Goal: Find specific page/section: Find specific page/section

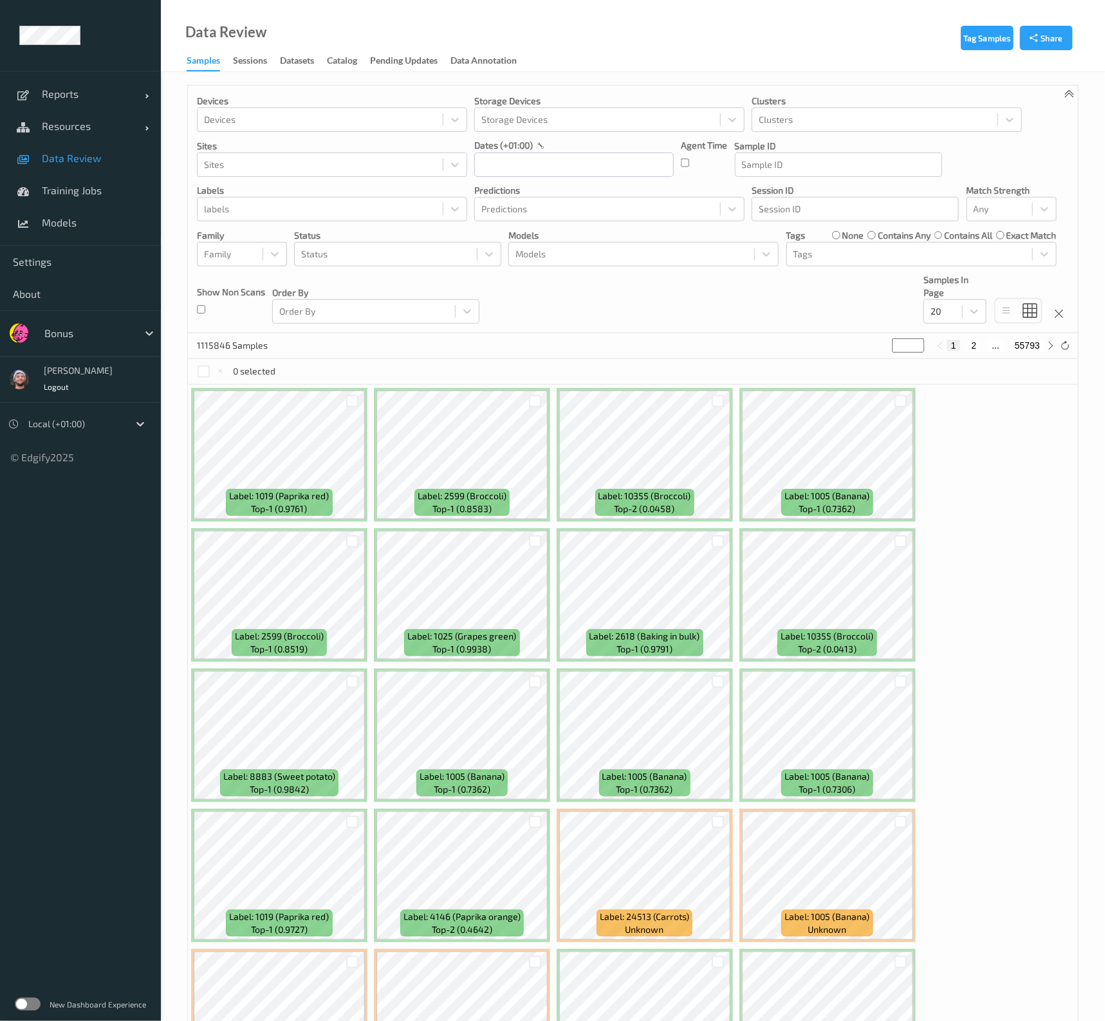
click at [88, 330] on div at bounding box center [87, 333] width 87 height 15
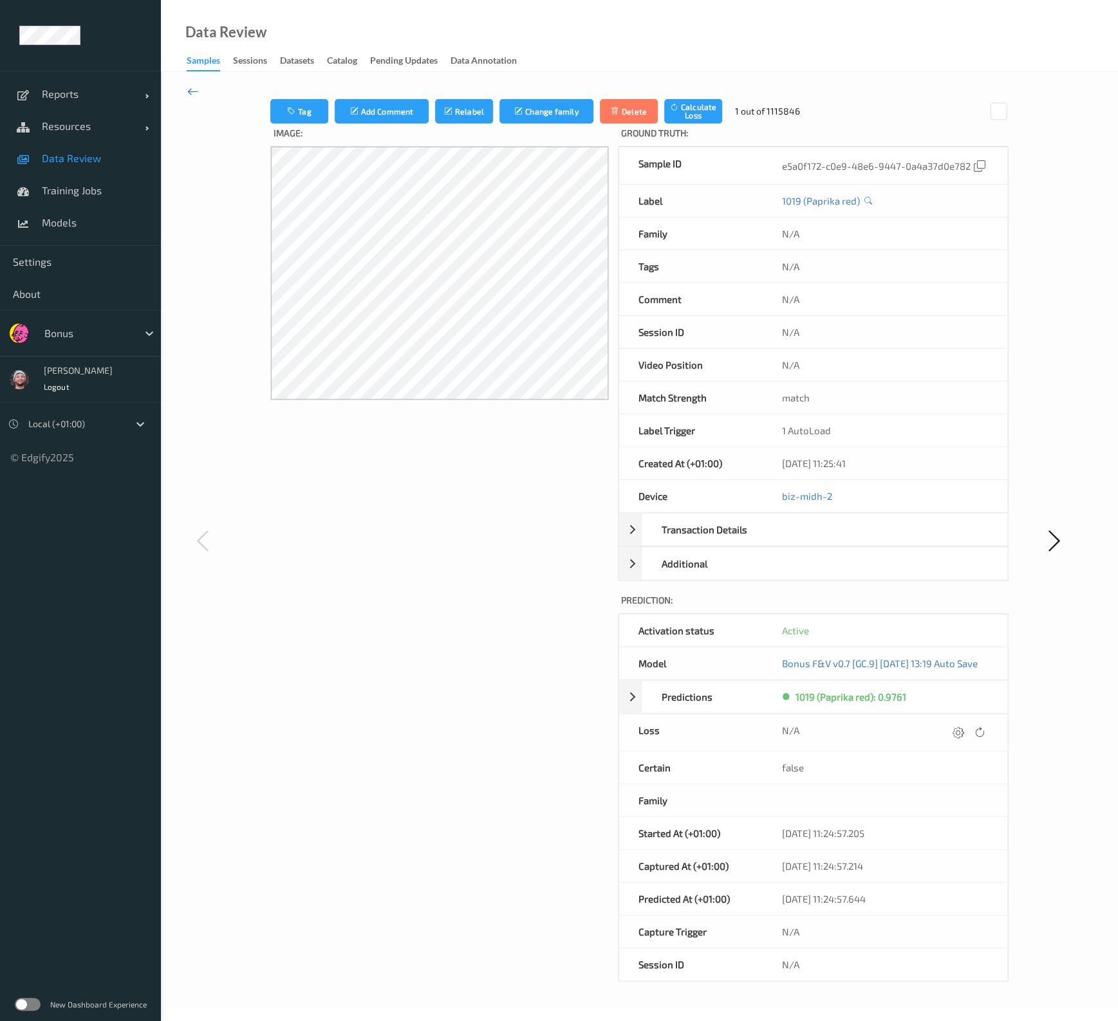
click at [192, 89] on icon at bounding box center [193, 91] width 12 height 14
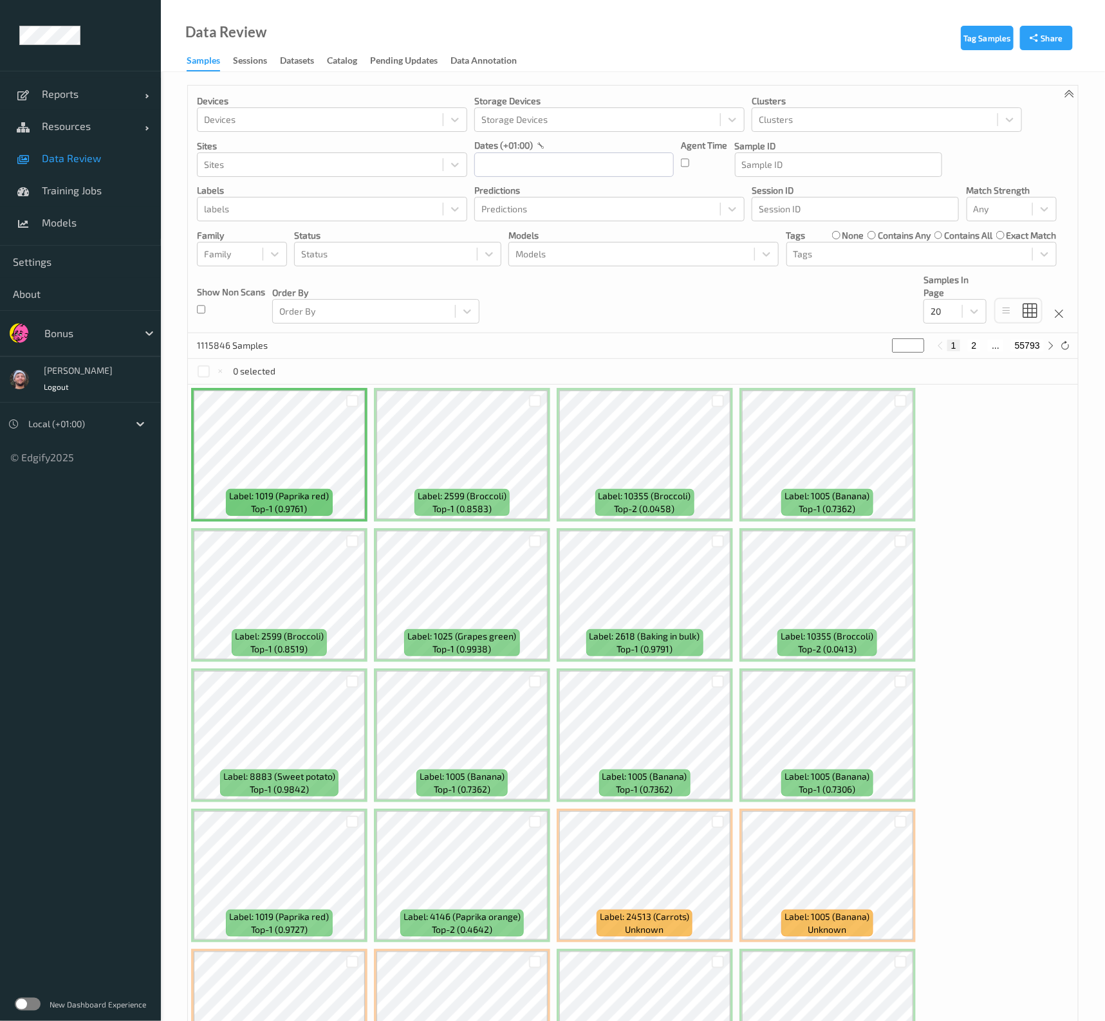
scroll to position [113, 0]
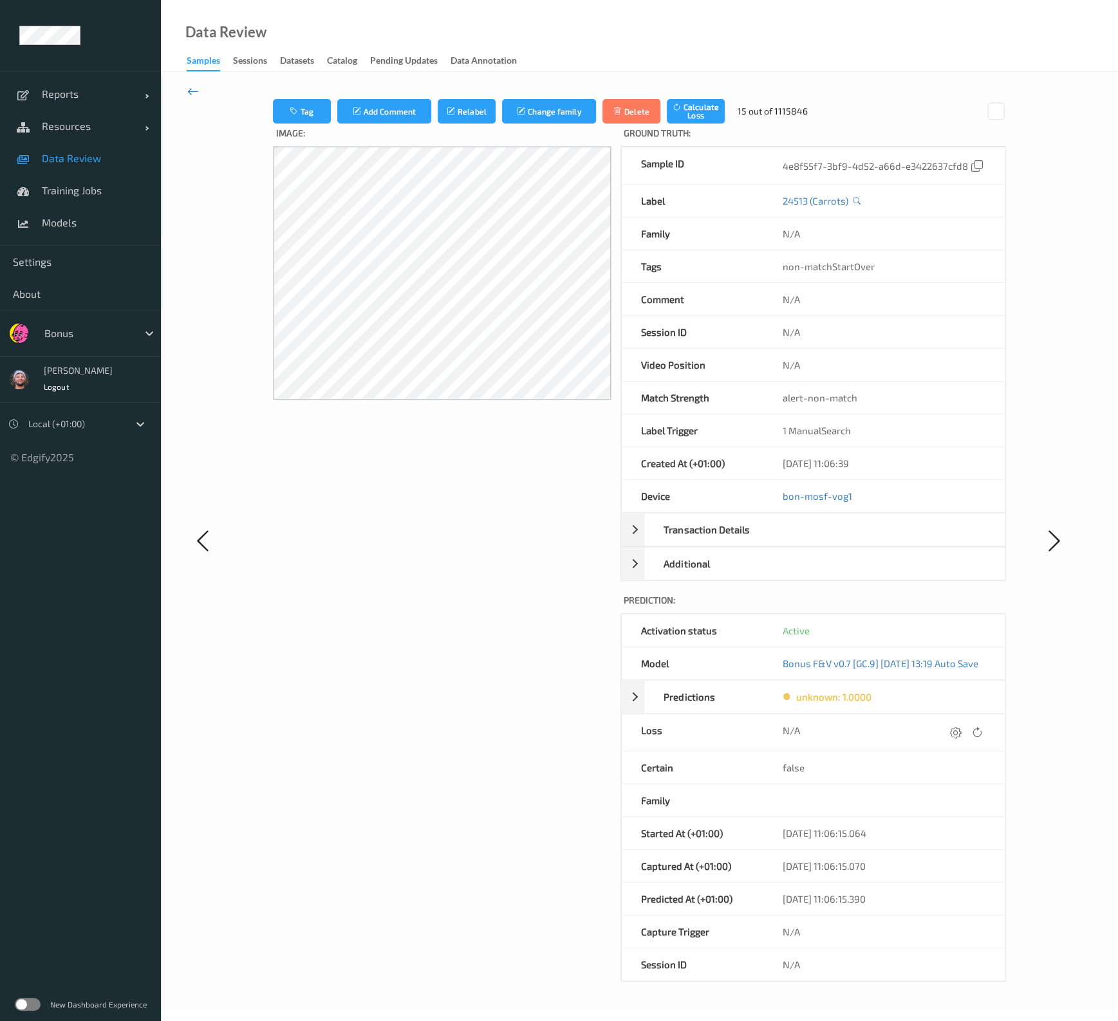
click at [190, 96] on icon at bounding box center [193, 91] width 12 height 14
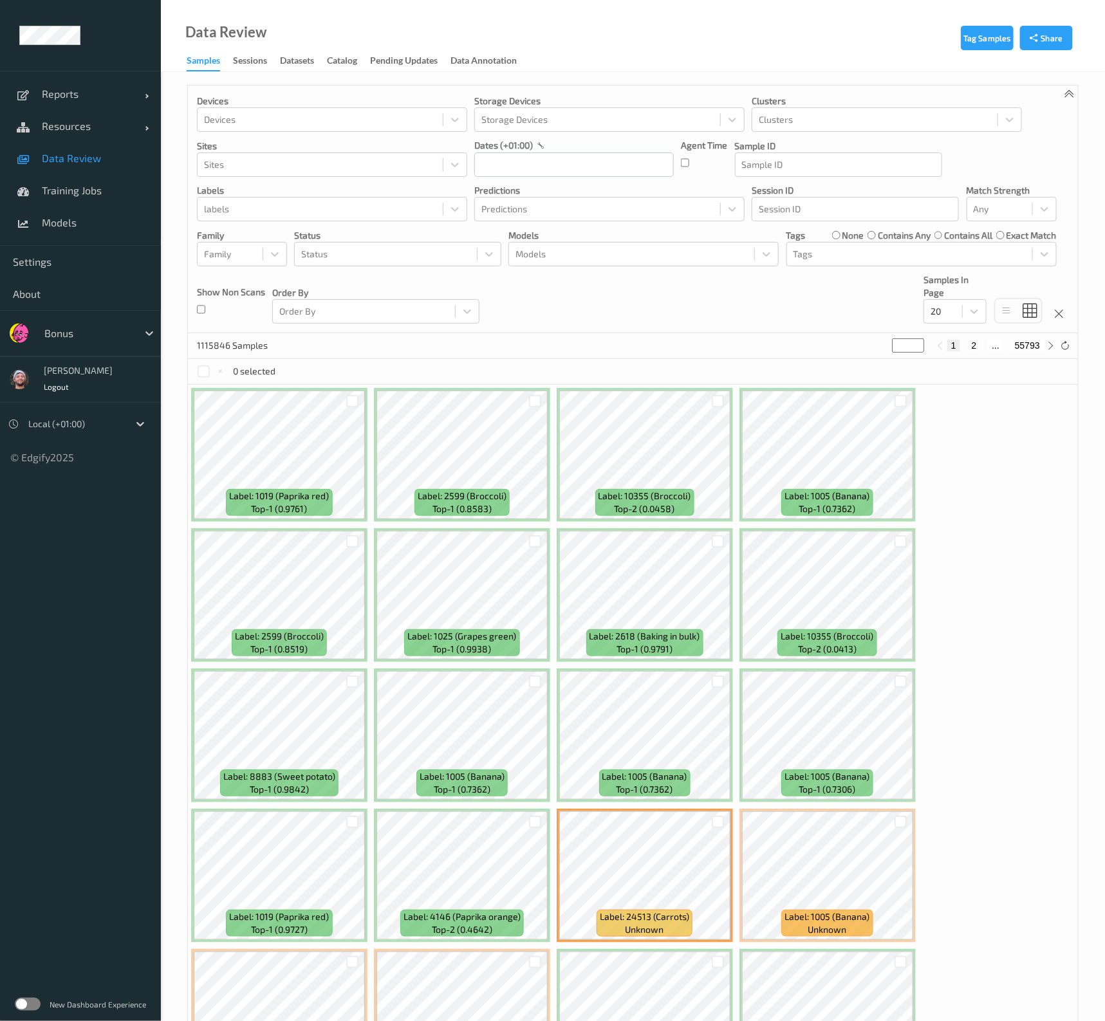
scroll to position [113, 0]
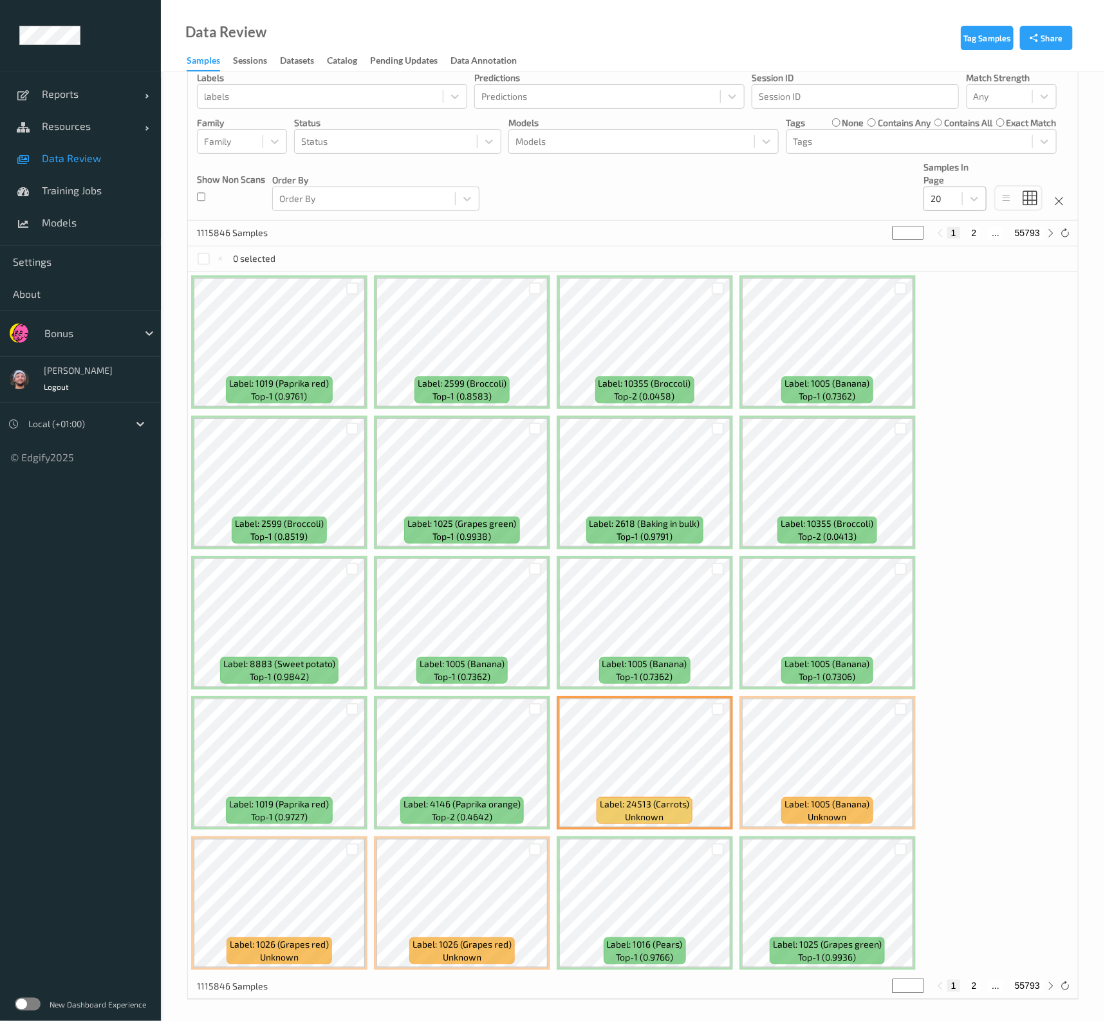
click at [959, 204] on div "20" at bounding box center [943, 199] width 38 height 21
click at [976, 318] on div "200" at bounding box center [955, 323] width 48 height 13
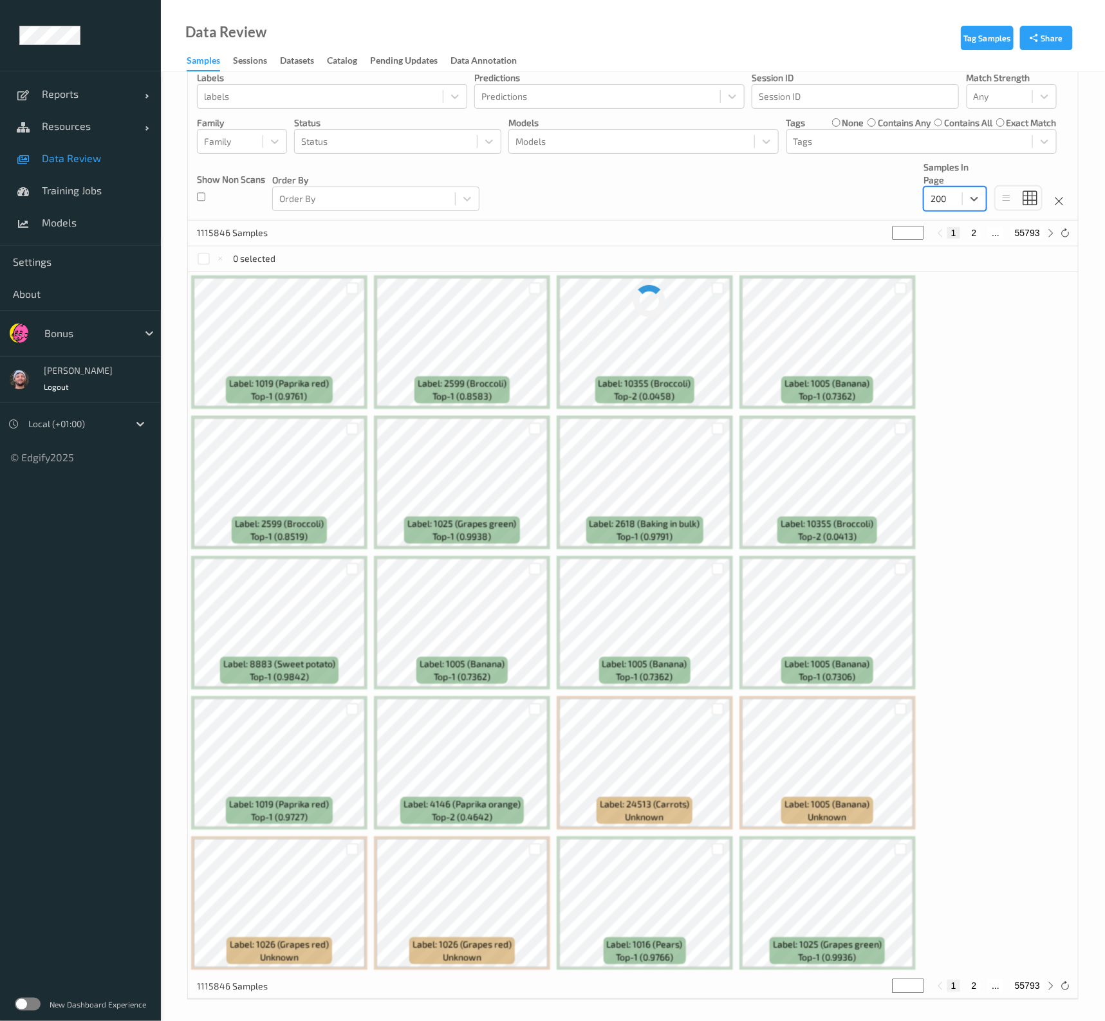
scroll to position [0, 0]
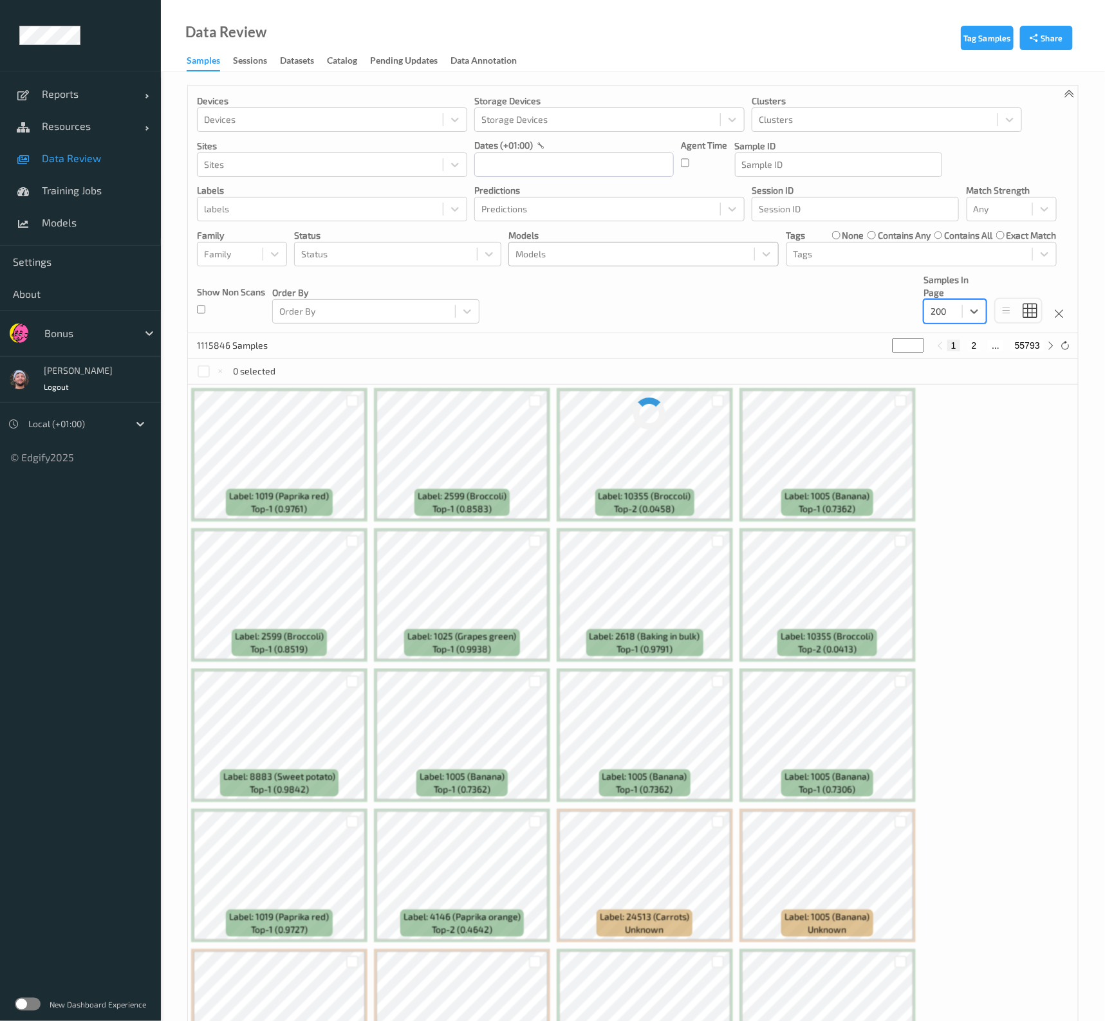
click at [532, 245] on div "Models" at bounding box center [631, 254] width 245 height 21
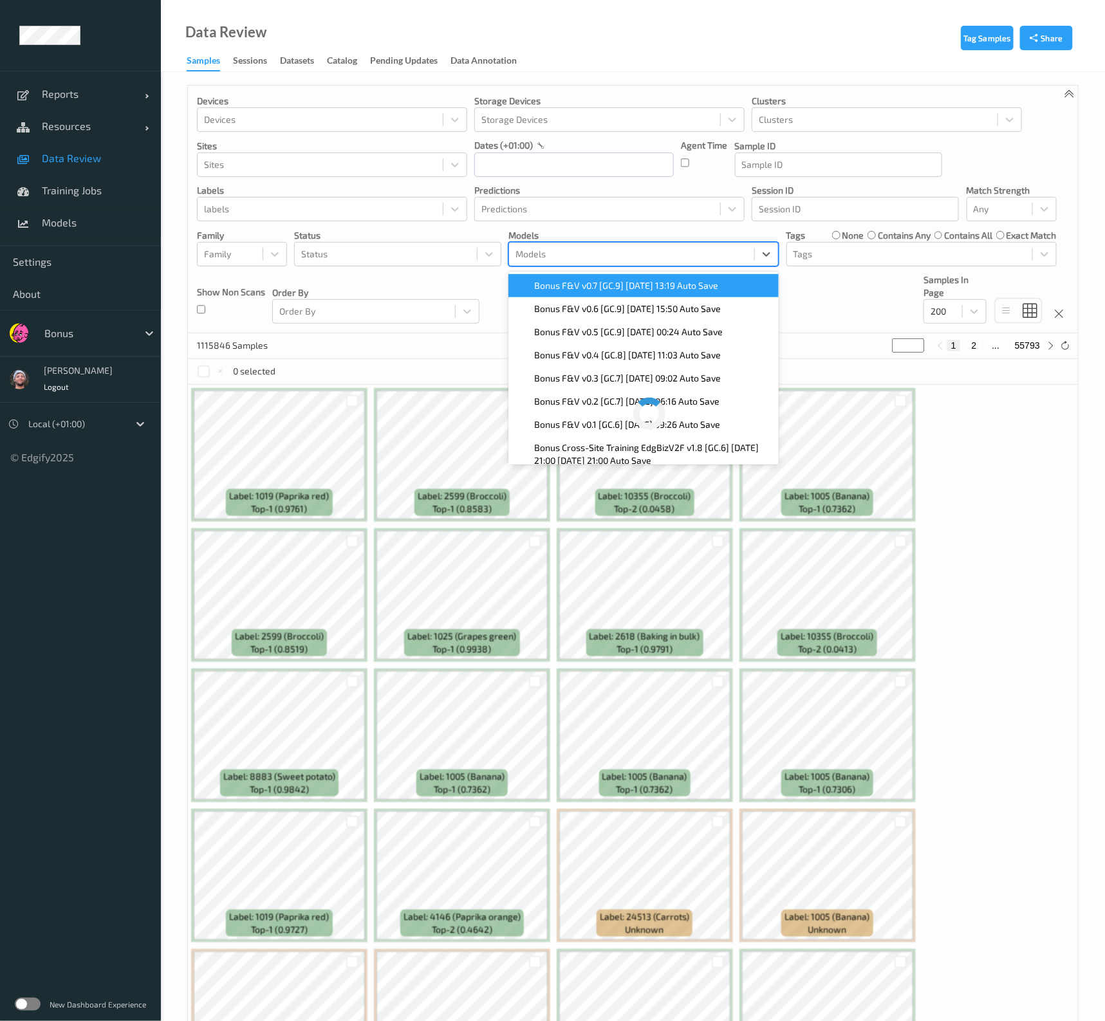
click at [579, 286] on span "Bonus F&V v0.7 [GC.9] 2025-08-27 13:19 Auto Save" at bounding box center [626, 285] width 184 height 13
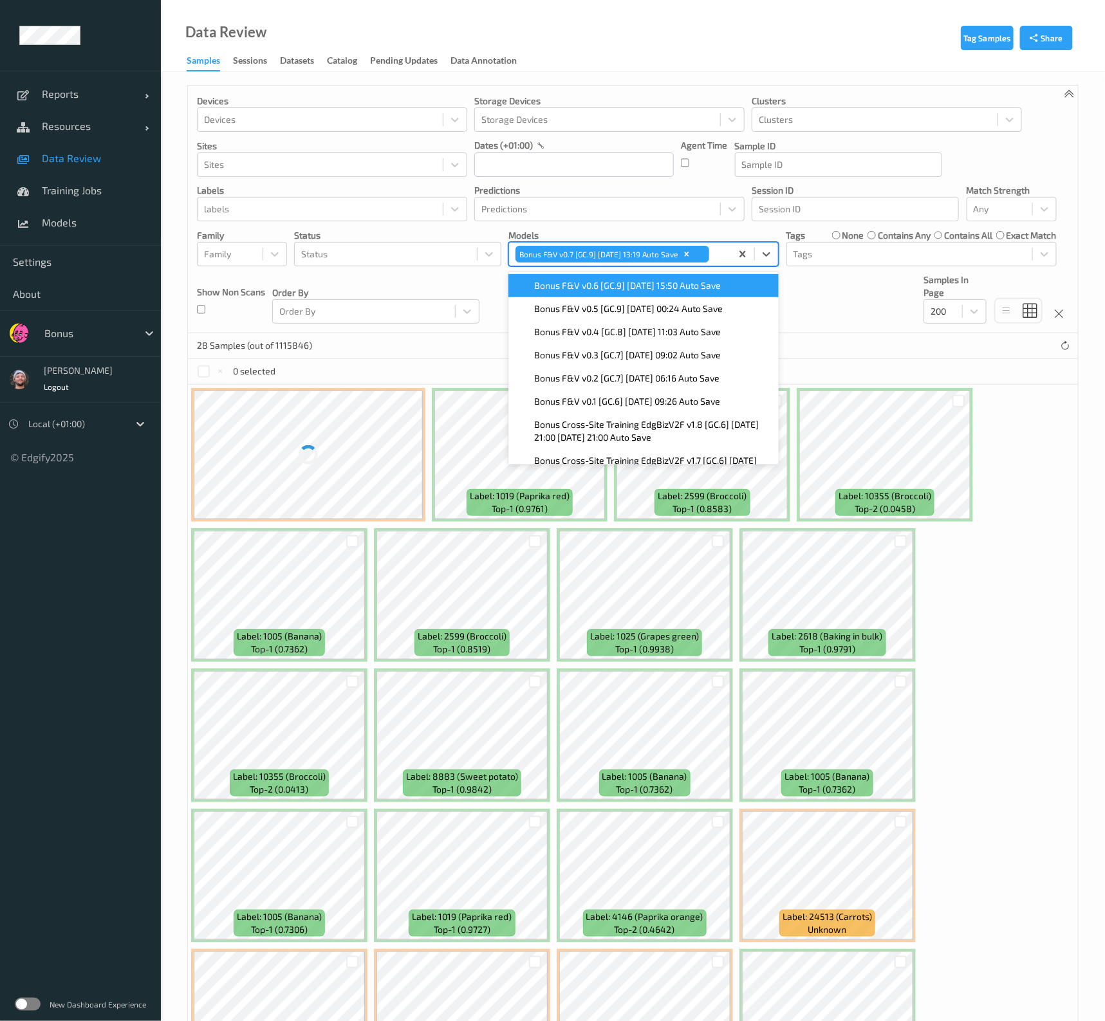
click at [448, 288] on p "Order By" at bounding box center [375, 292] width 207 height 13
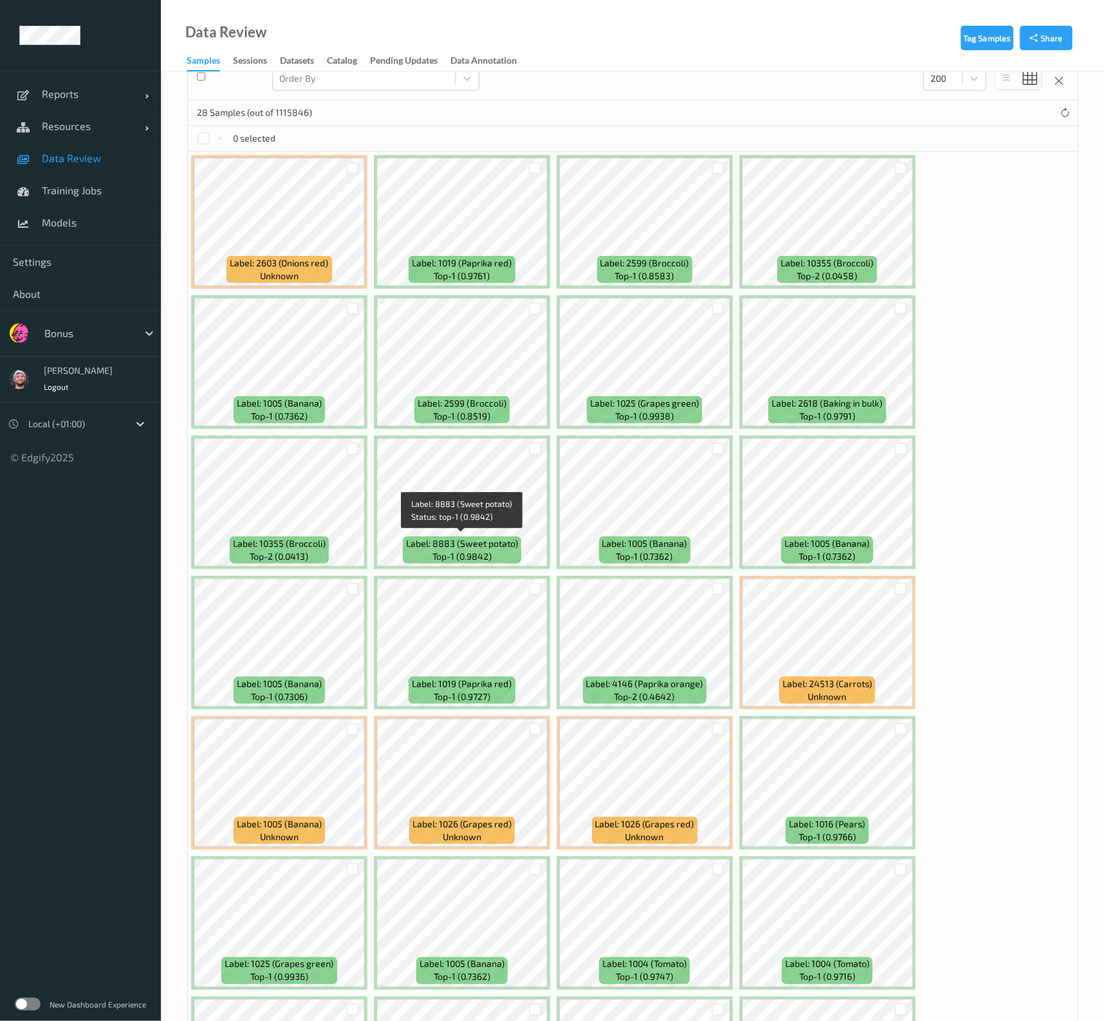
scroll to position [232, 0]
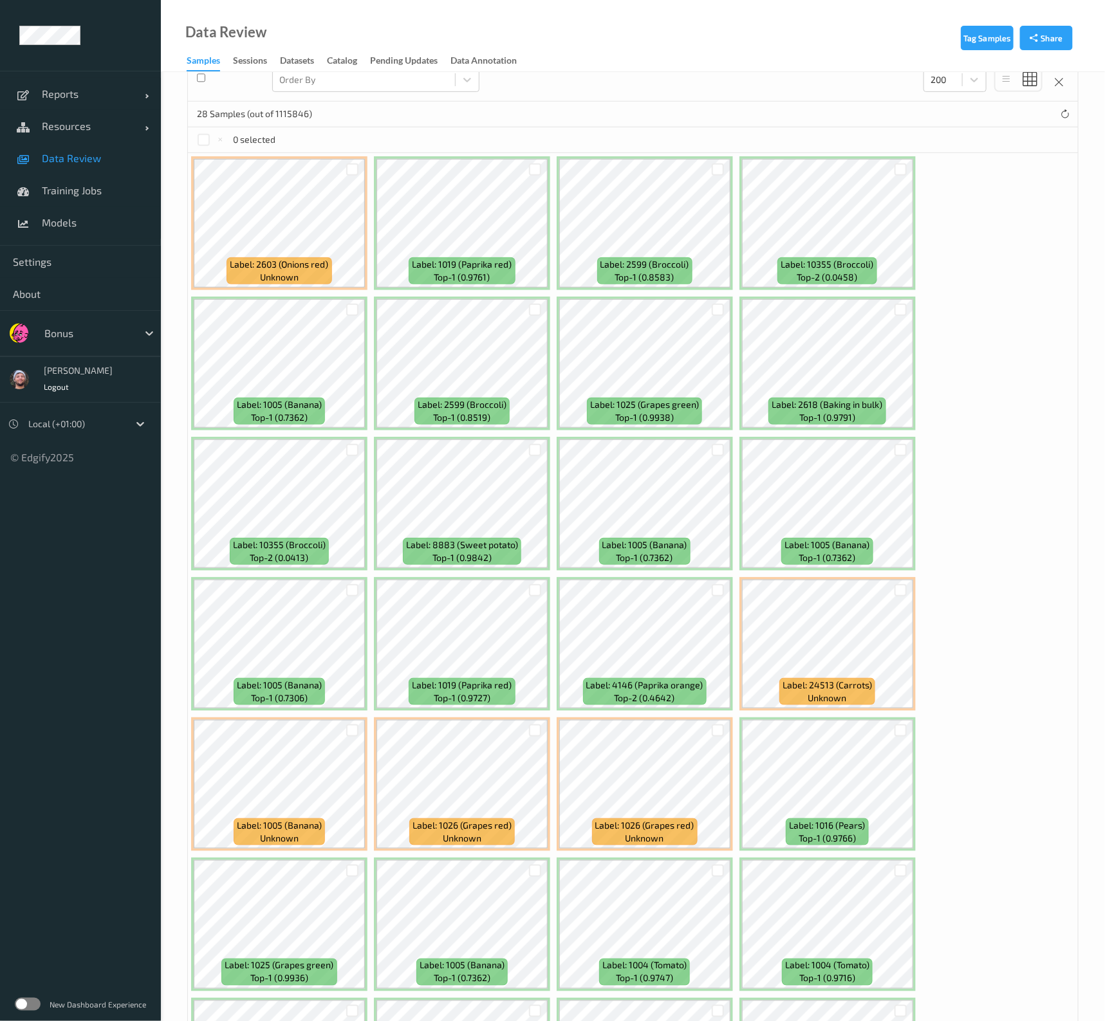
click at [57, 147] on link "Data Review" at bounding box center [80, 158] width 161 height 32
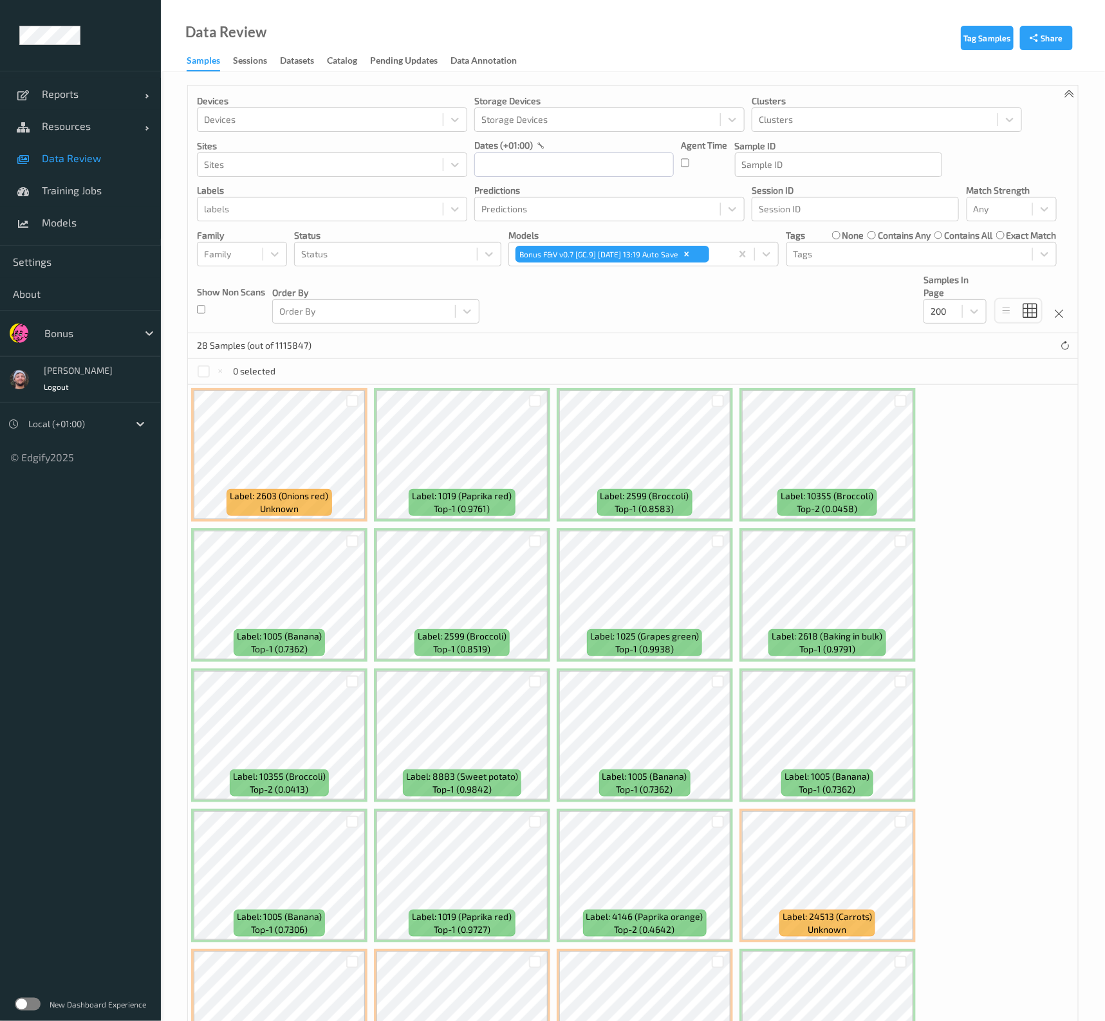
click at [434, 270] on div "Devices Devices Storage Devices Storage Devices Clusters Clusters Sites Sites d…" at bounding box center [633, 210] width 890 height 248
click at [397, 257] on div at bounding box center [385, 253] width 169 height 15
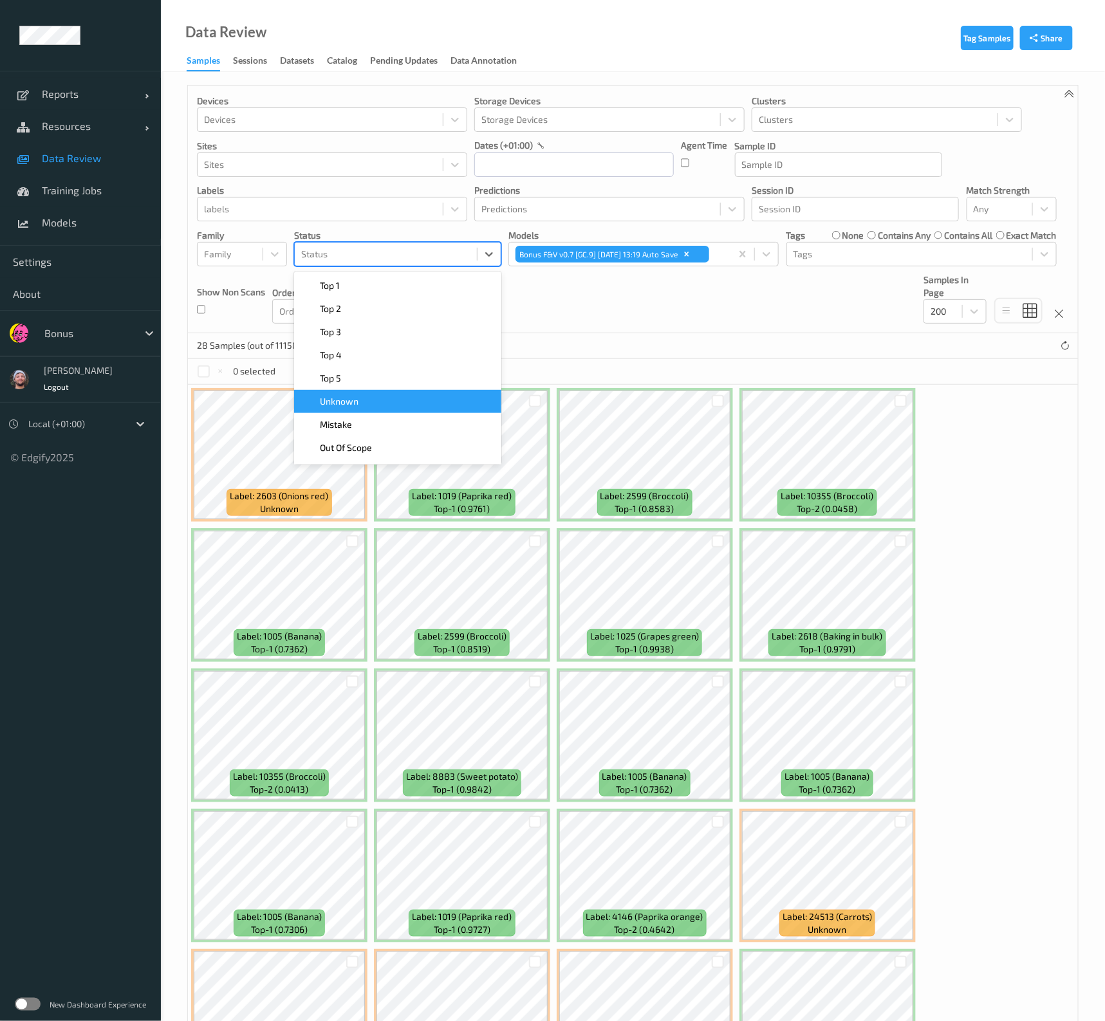
click at [377, 400] on div "Unknown" at bounding box center [398, 401] width 192 height 13
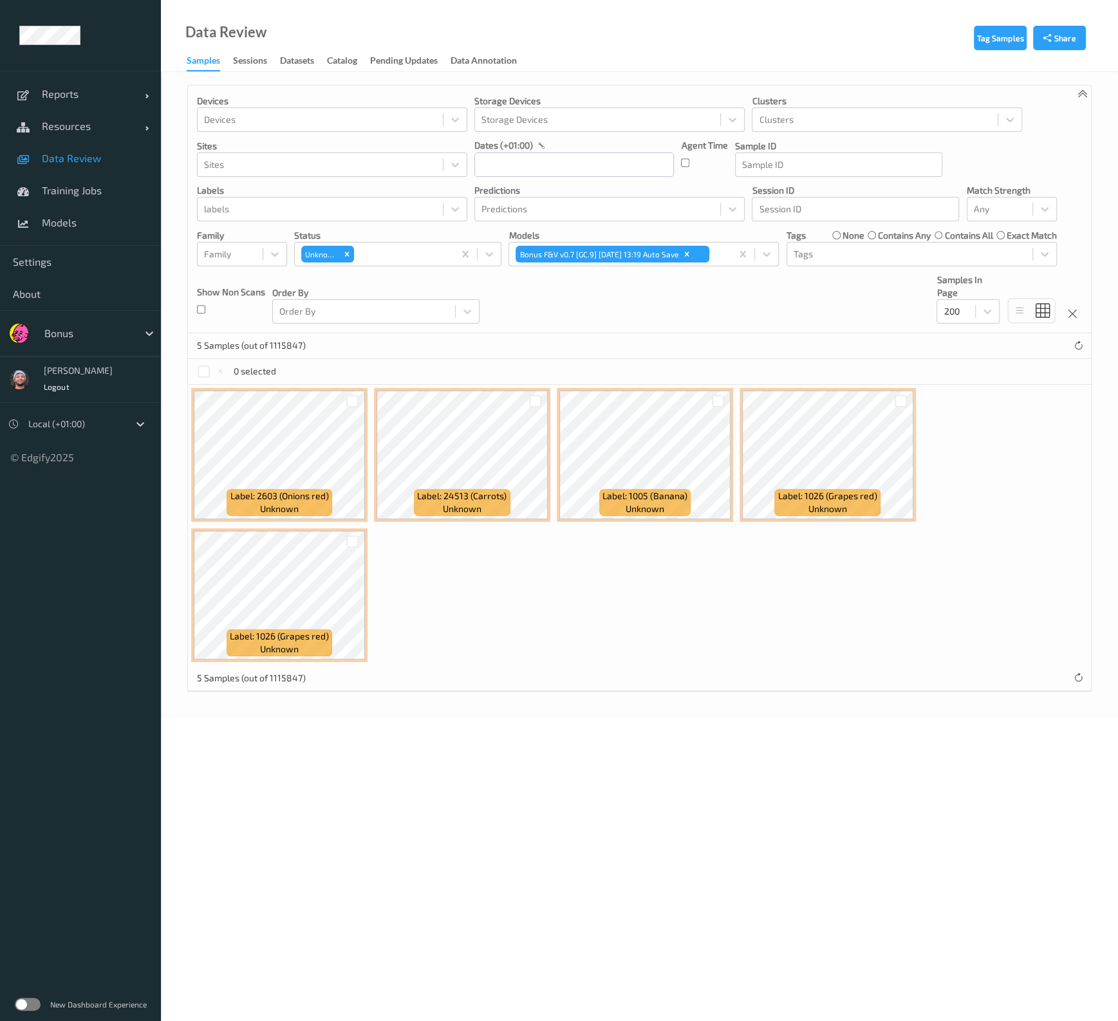
click at [604, 310] on div "Devices Devices Storage Devices Storage Devices Clusters Clusters Sites Sites d…" at bounding box center [639, 210] width 903 height 248
click at [551, 1019] on body "Reports Default Report Customized Report Resources Devices Clusters Sites Data …" at bounding box center [559, 510] width 1118 height 1021
click at [178, 390] on div "Tag Samples Share Devices Devices Storage Devices Storage Devices Clusters Clus…" at bounding box center [639, 395] width 957 height 646
click at [82, 169] on link "Data Review" at bounding box center [80, 158] width 161 height 32
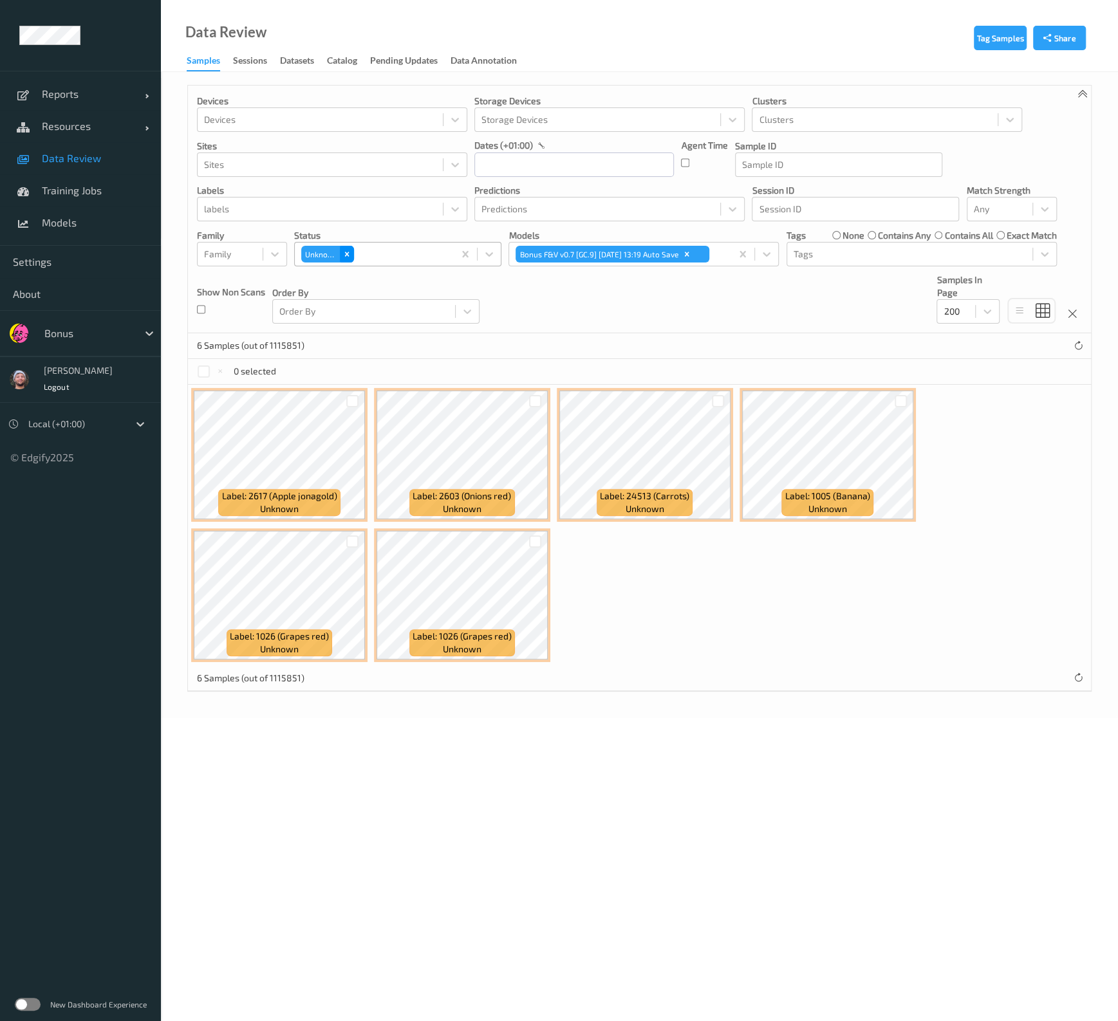
click at [344, 253] on icon "Remove Unknown" at bounding box center [346, 254] width 9 height 9
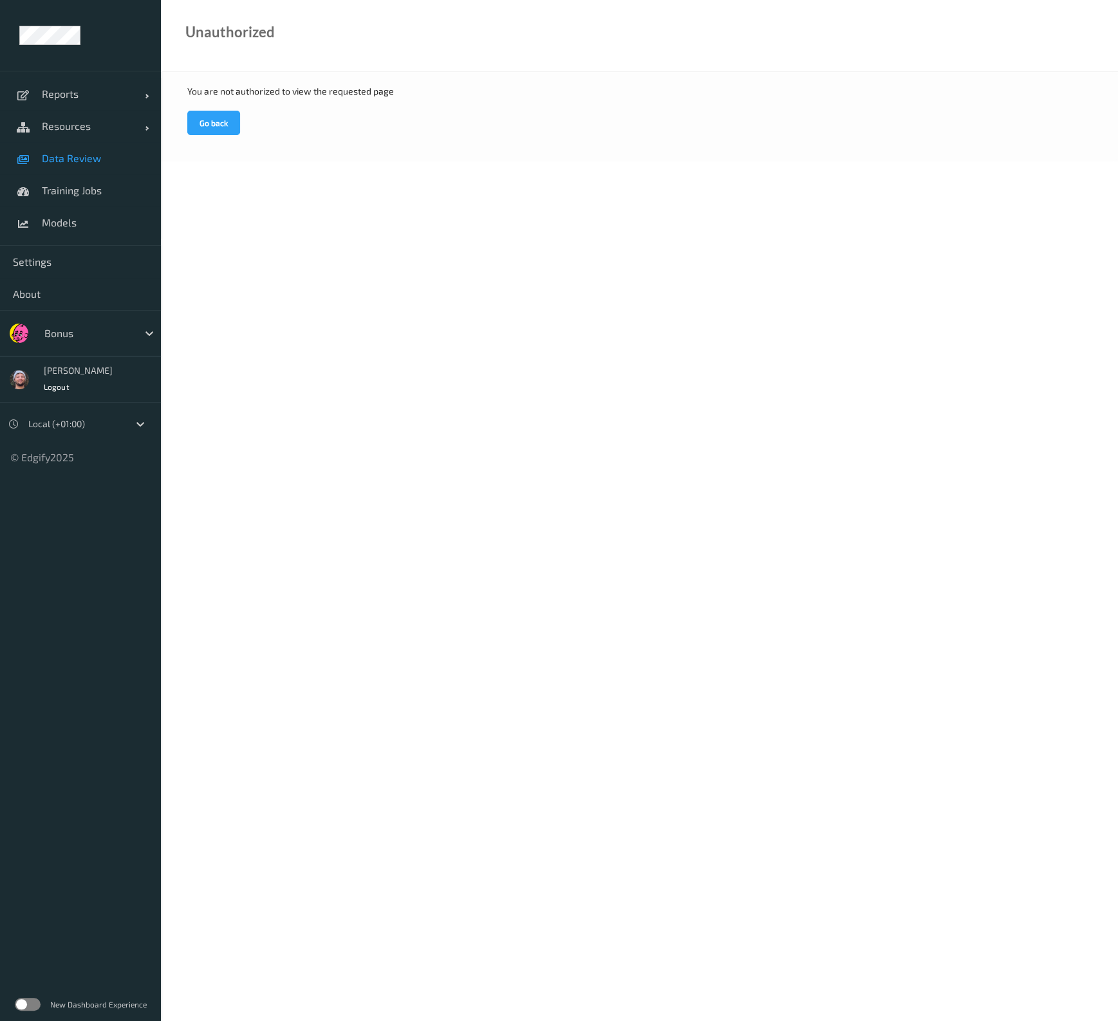
click at [71, 163] on span "Data Review" at bounding box center [95, 158] width 106 height 13
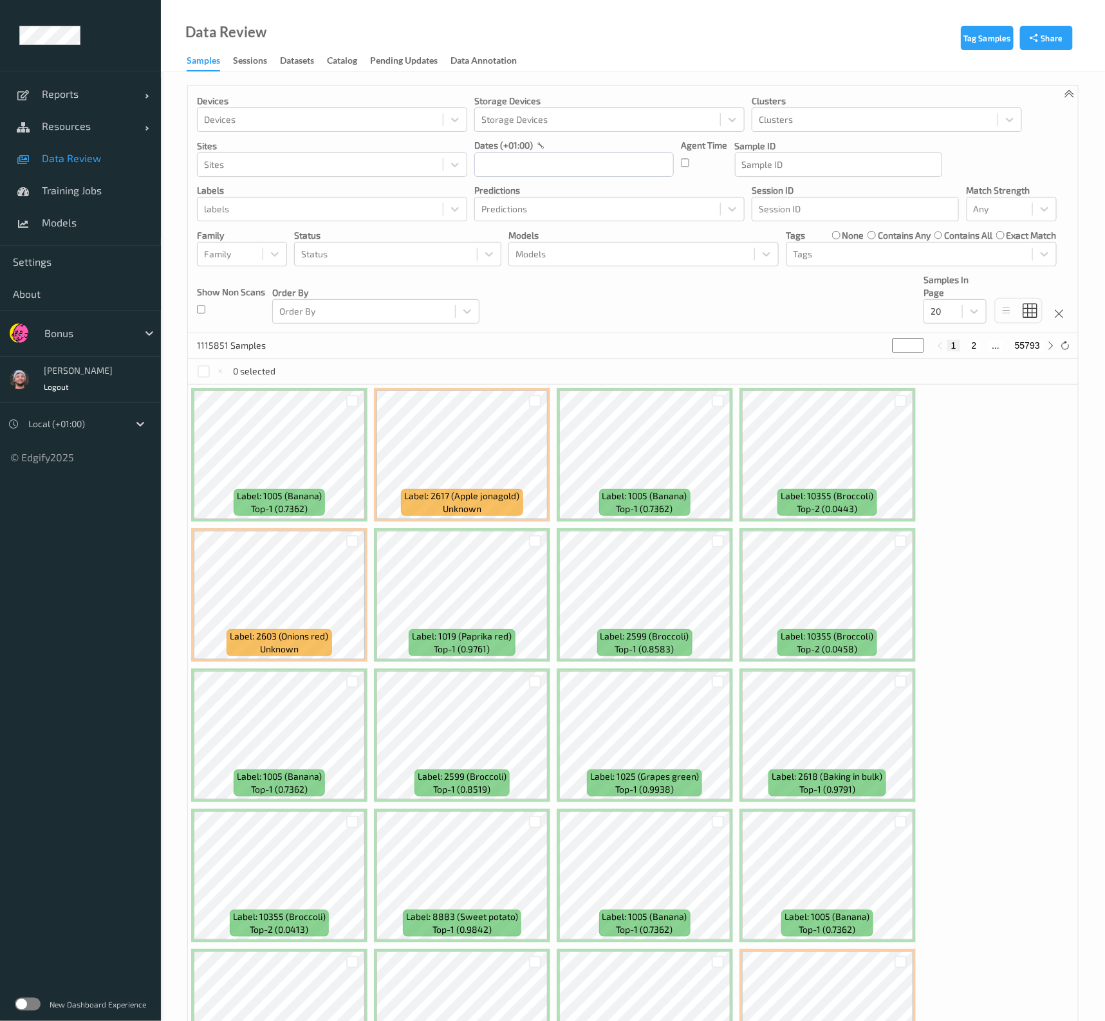
click at [106, 165] on link "Data Review" at bounding box center [80, 158] width 161 height 32
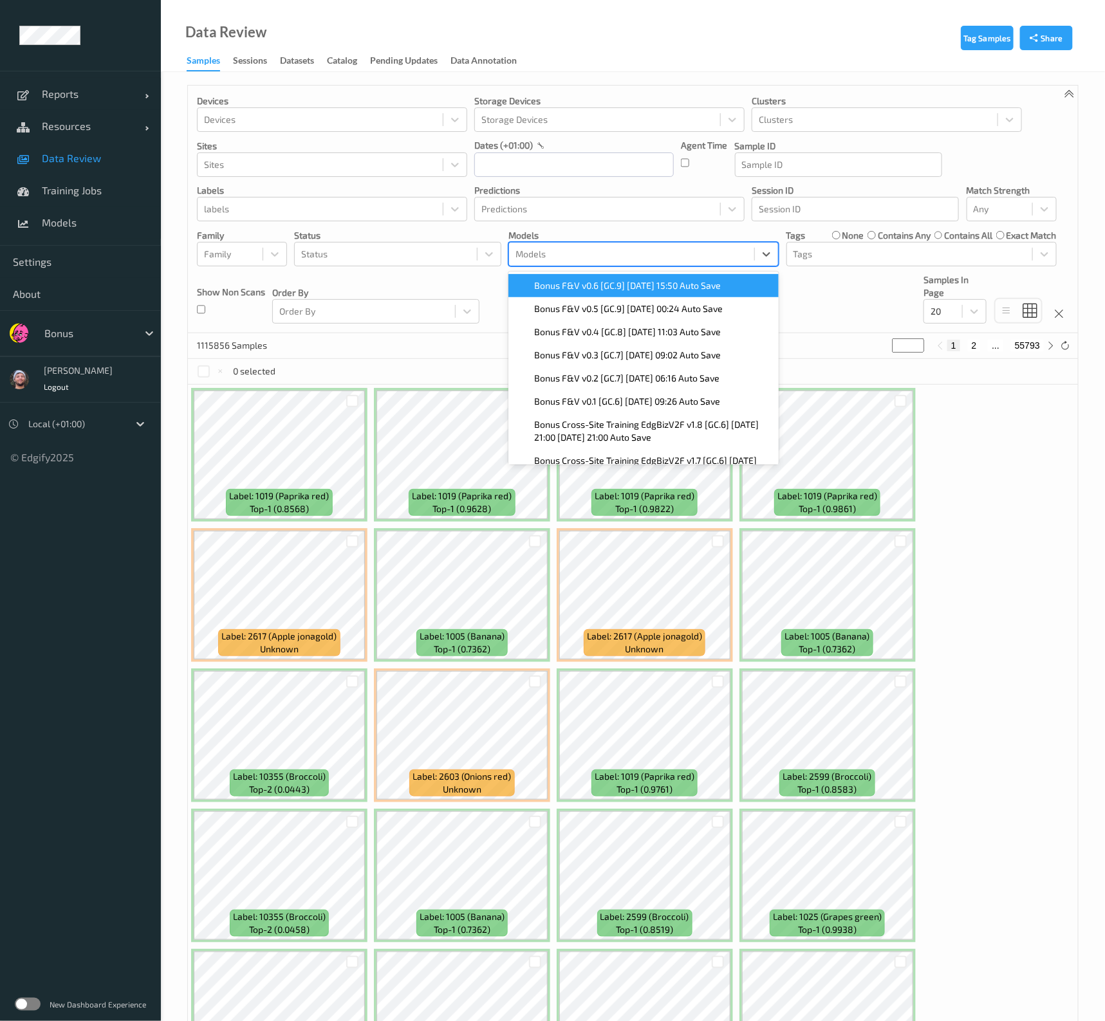
click at [519, 254] on div at bounding box center [631, 253] width 232 height 15
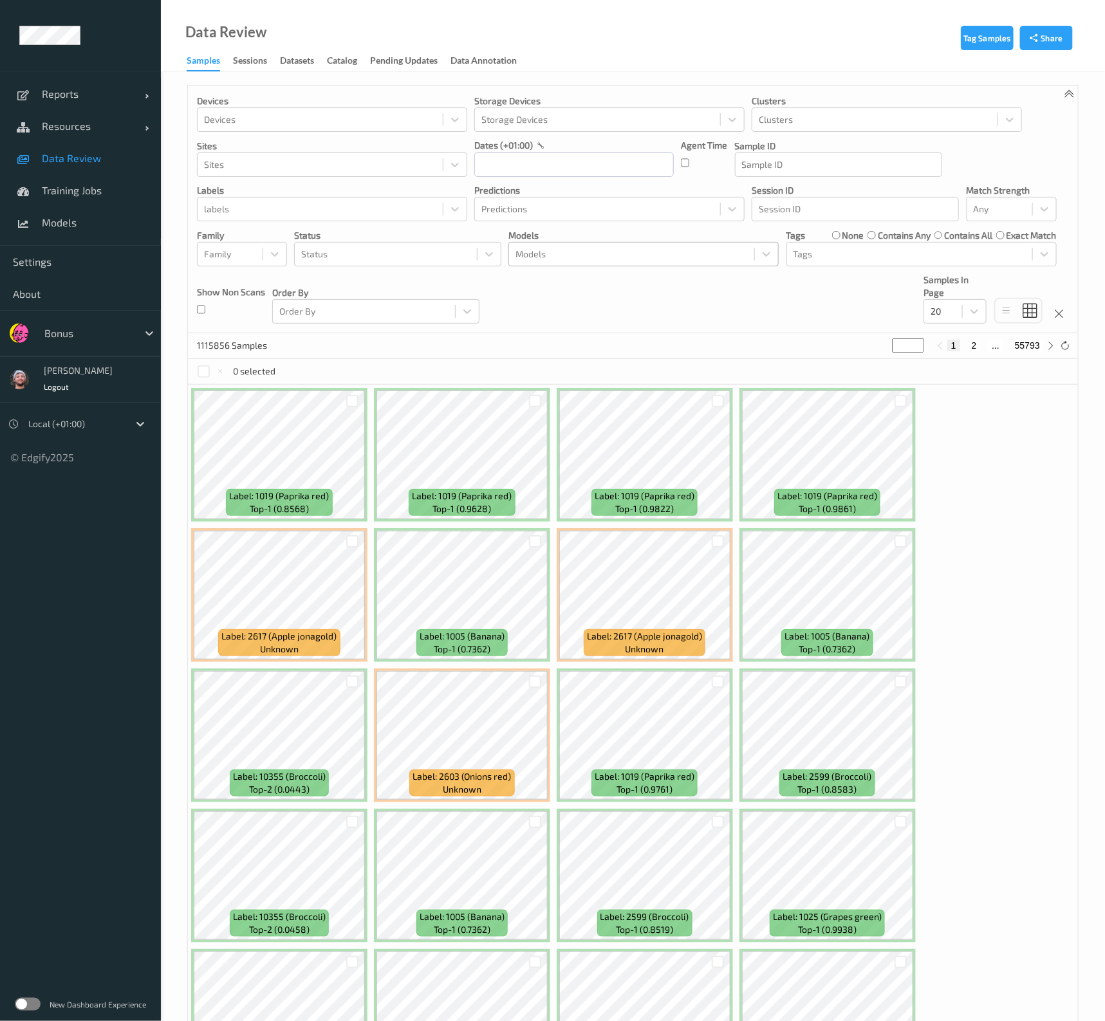
click at [616, 255] on div at bounding box center [631, 253] width 232 height 15
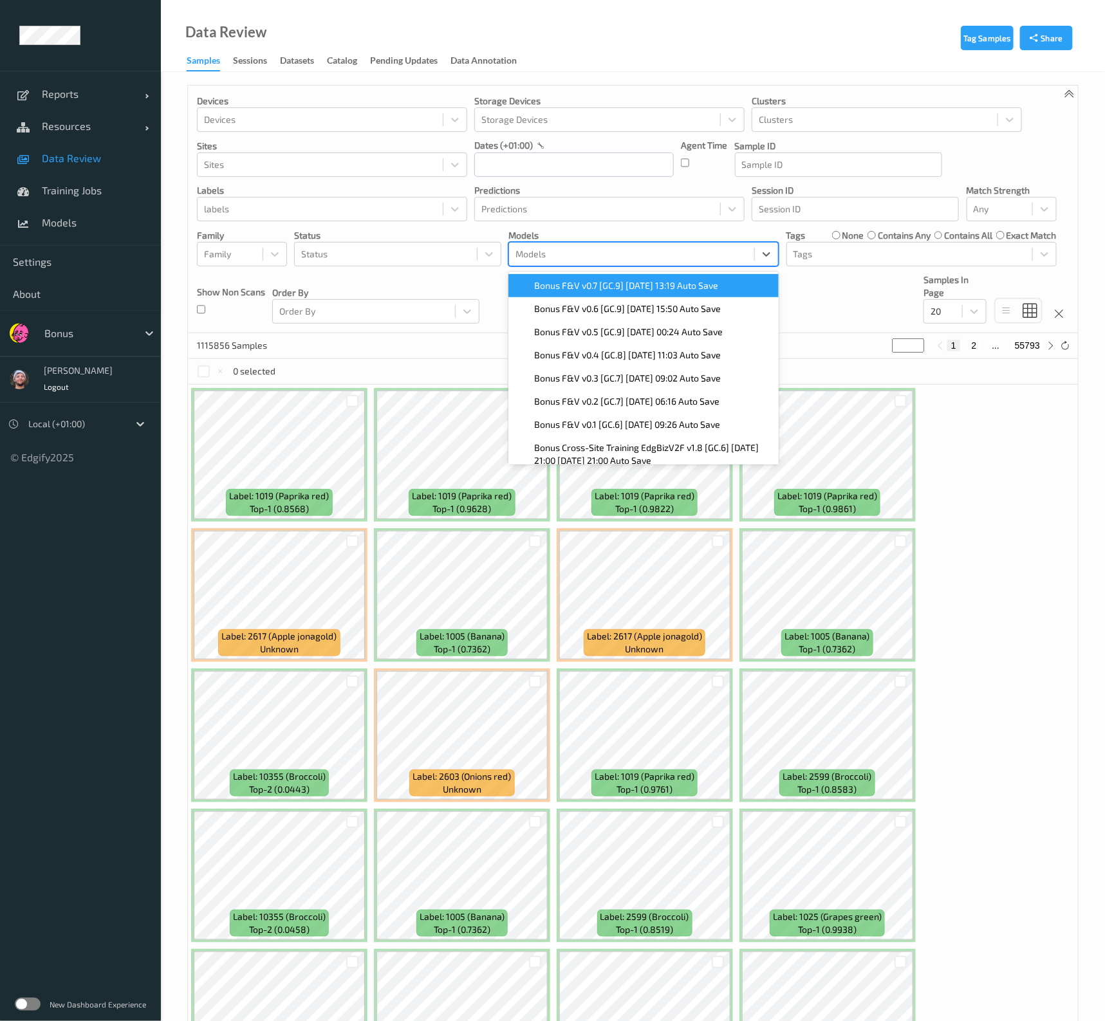
click at [631, 281] on span "Bonus F&V v0.7 [GC.9] 2025-08-27 13:19 Auto Save" at bounding box center [626, 285] width 184 height 13
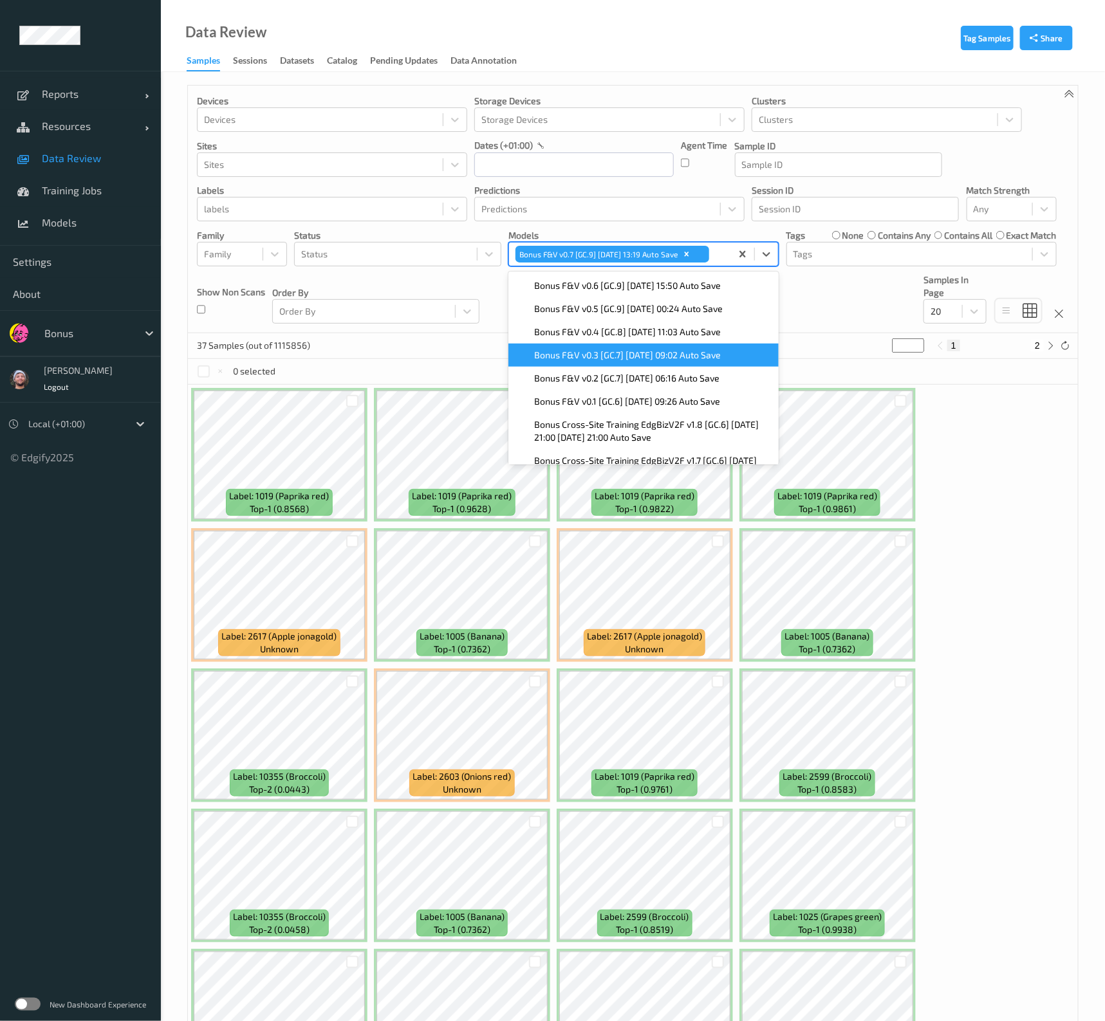
click at [798, 320] on div "Devices Devices Storage Devices Storage Devices Clusters Clusters Sites Sites d…" at bounding box center [633, 210] width 890 height 248
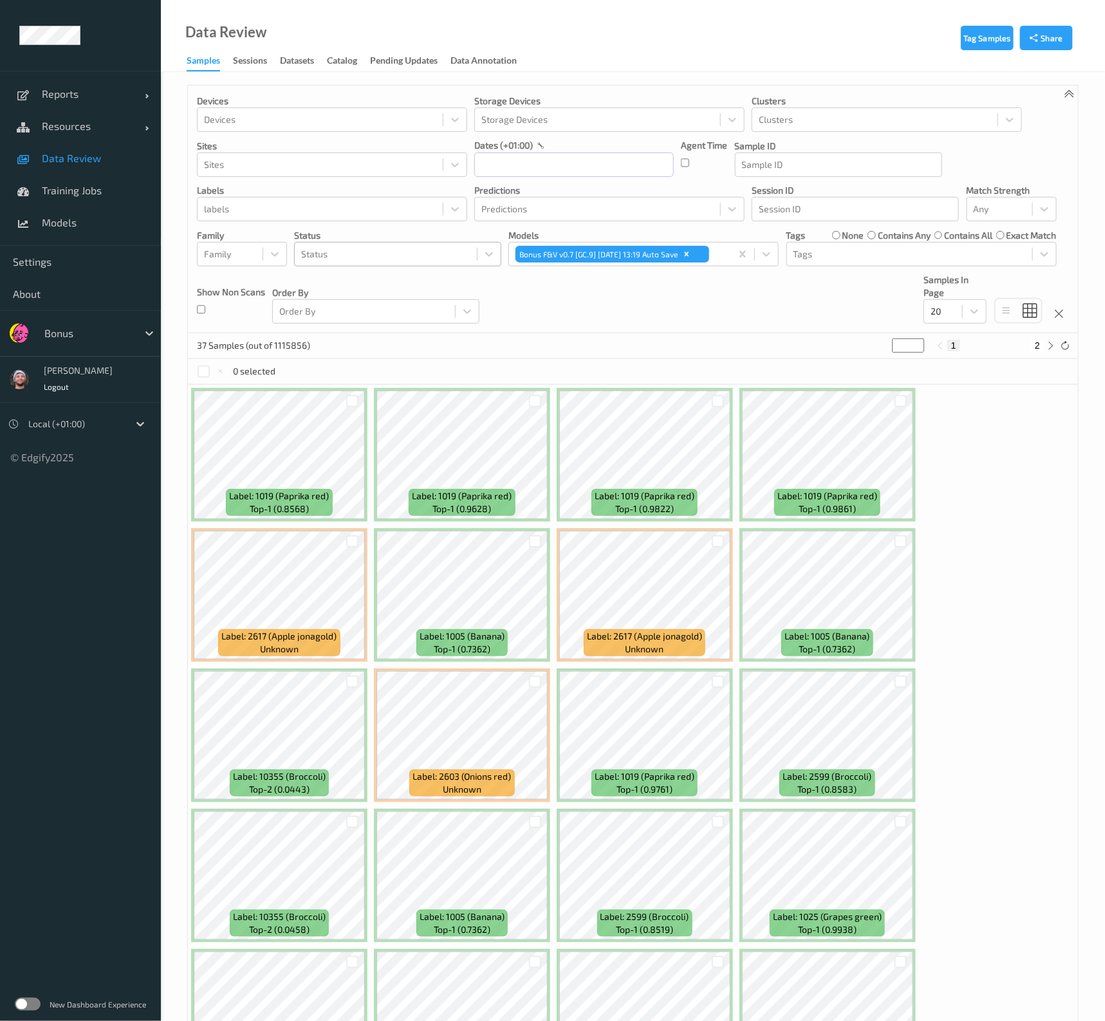
click at [447, 260] on div at bounding box center [385, 253] width 169 height 15
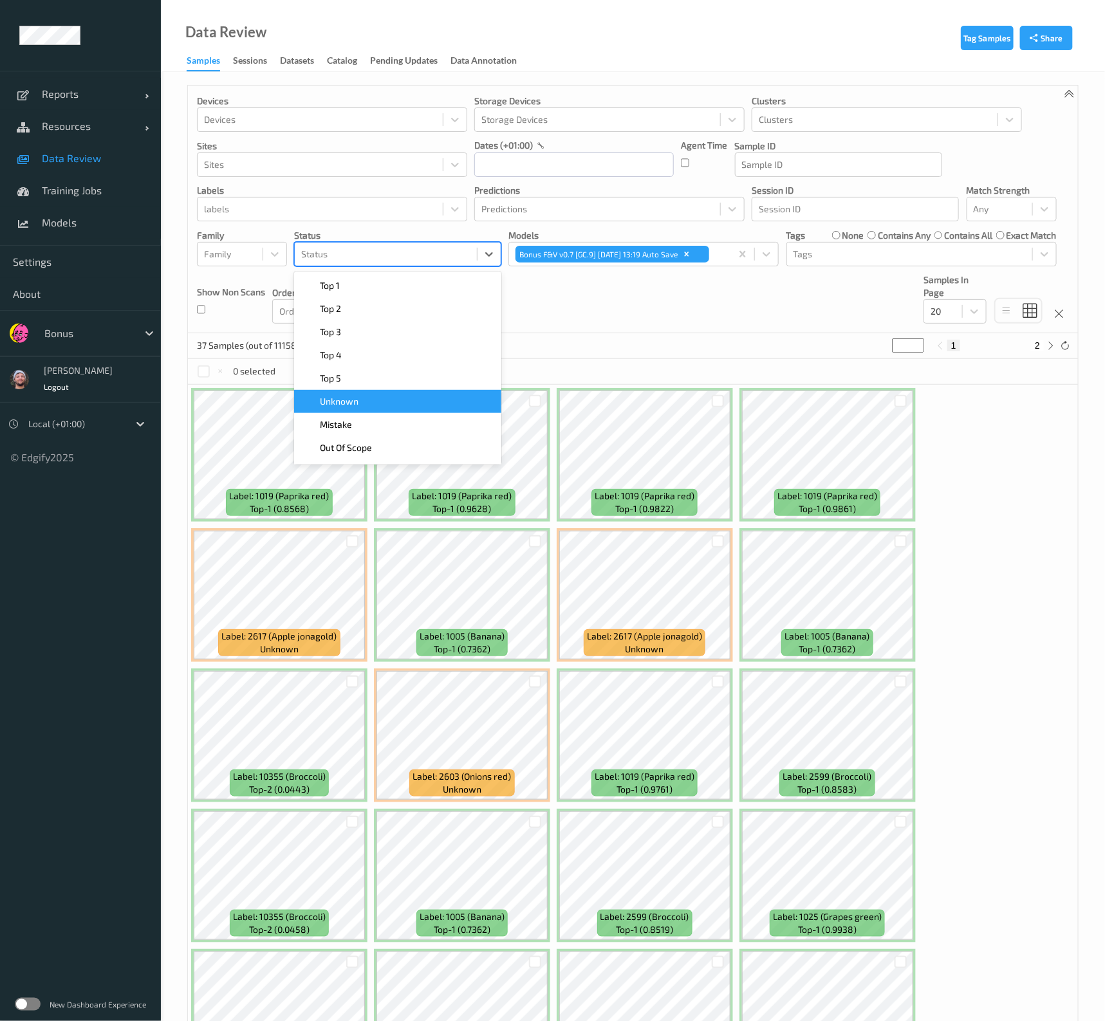
click at [406, 403] on div "Unknown" at bounding box center [398, 401] width 192 height 13
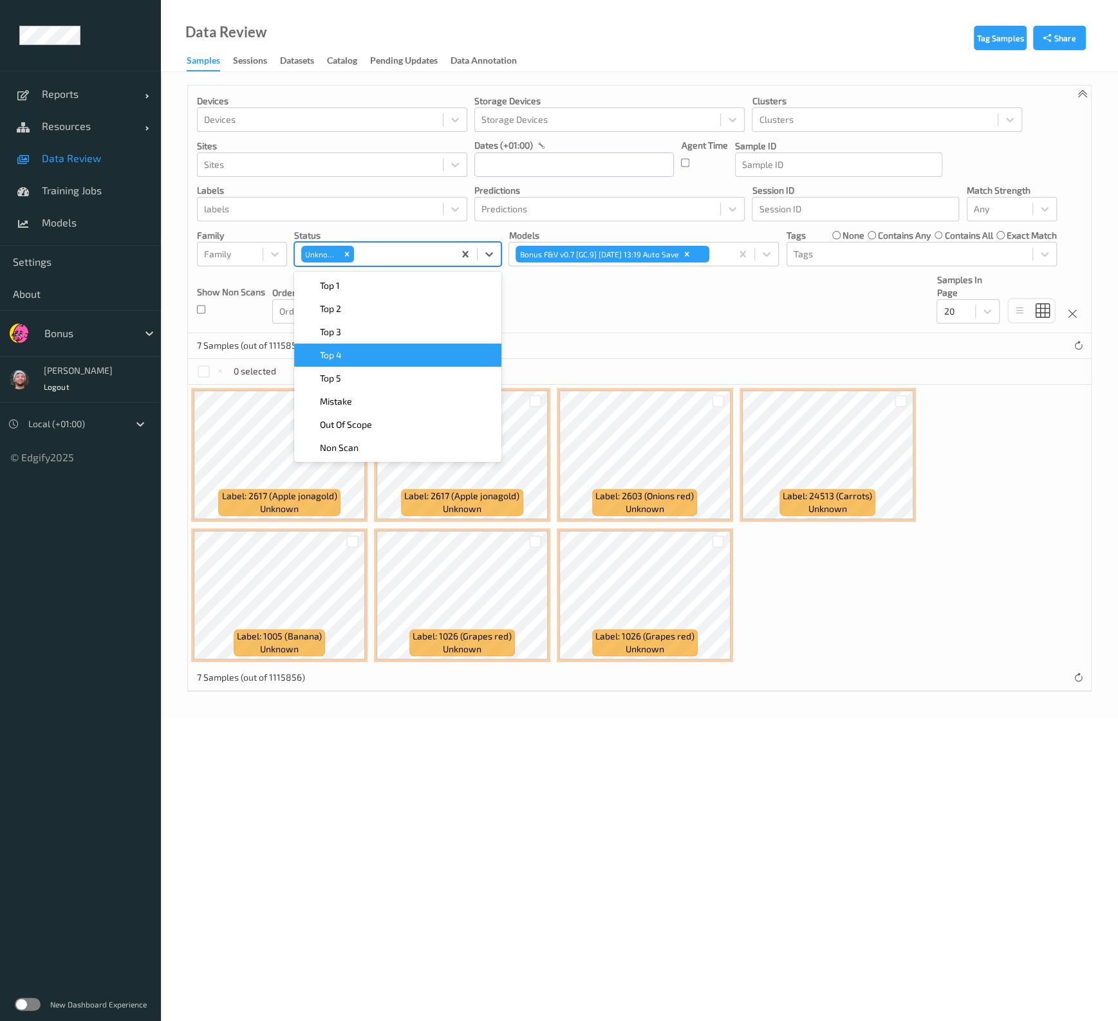
click at [608, 328] on div "Devices Devices Storage Devices Storage Devices Clusters Clusters Sites Sites d…" at bounding box center [639, 210] width 903 height 248
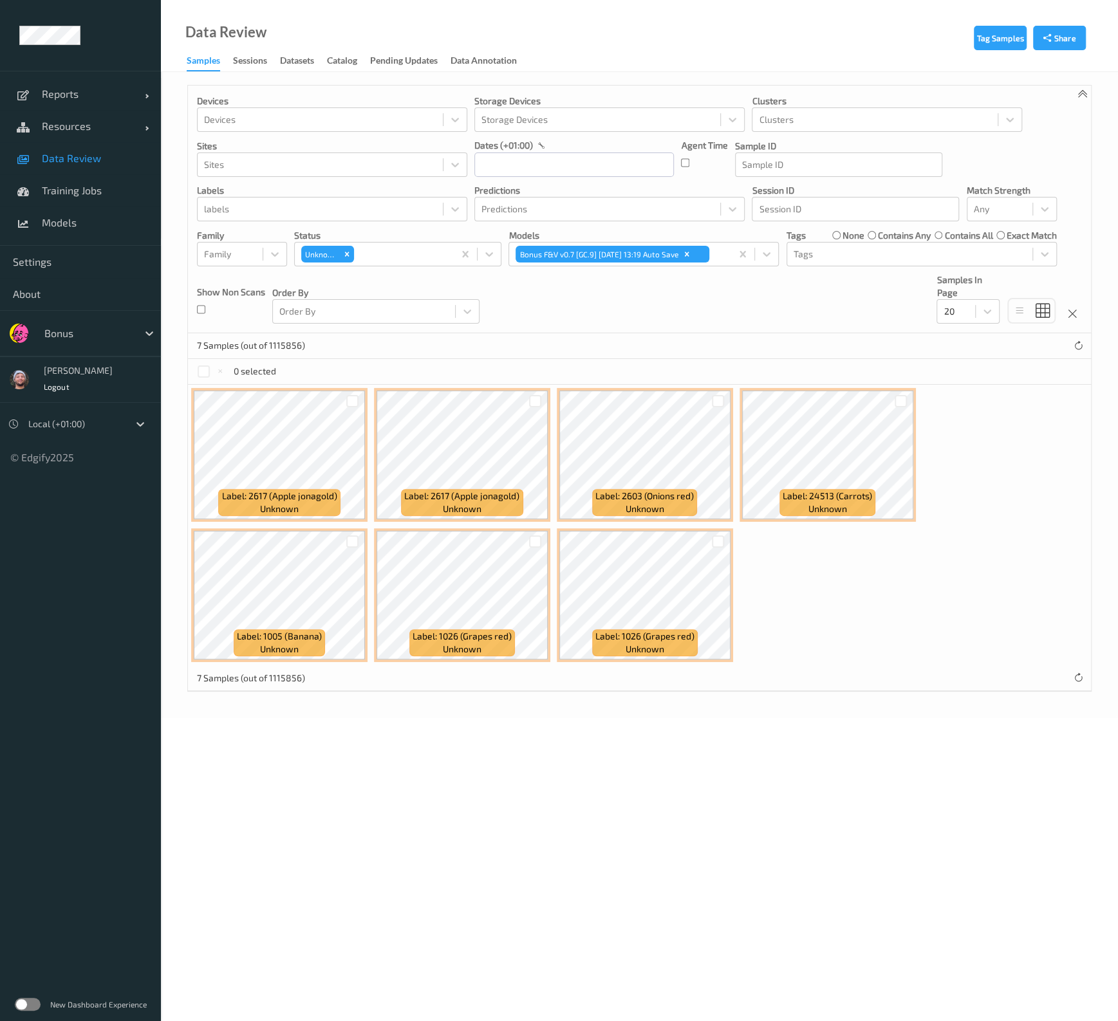
click at [67, 156] on span "Data Review" at bounding box center [95, 158] width 106 height 13
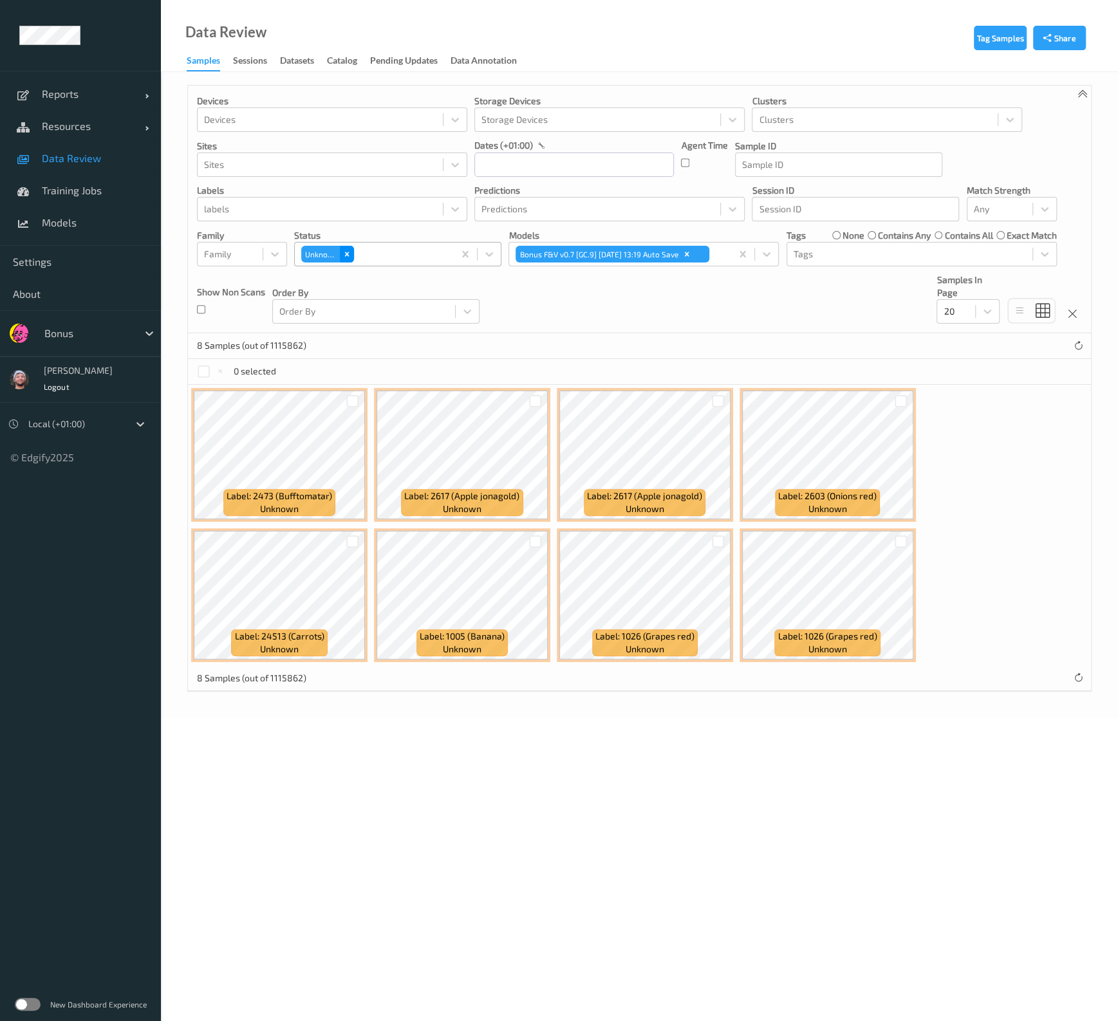
click at [347, 259] on div "Remove Unknown" at bounding box center [347, 254] width 14 height 17
